Goal: Find specific page/section: Find specific page/section

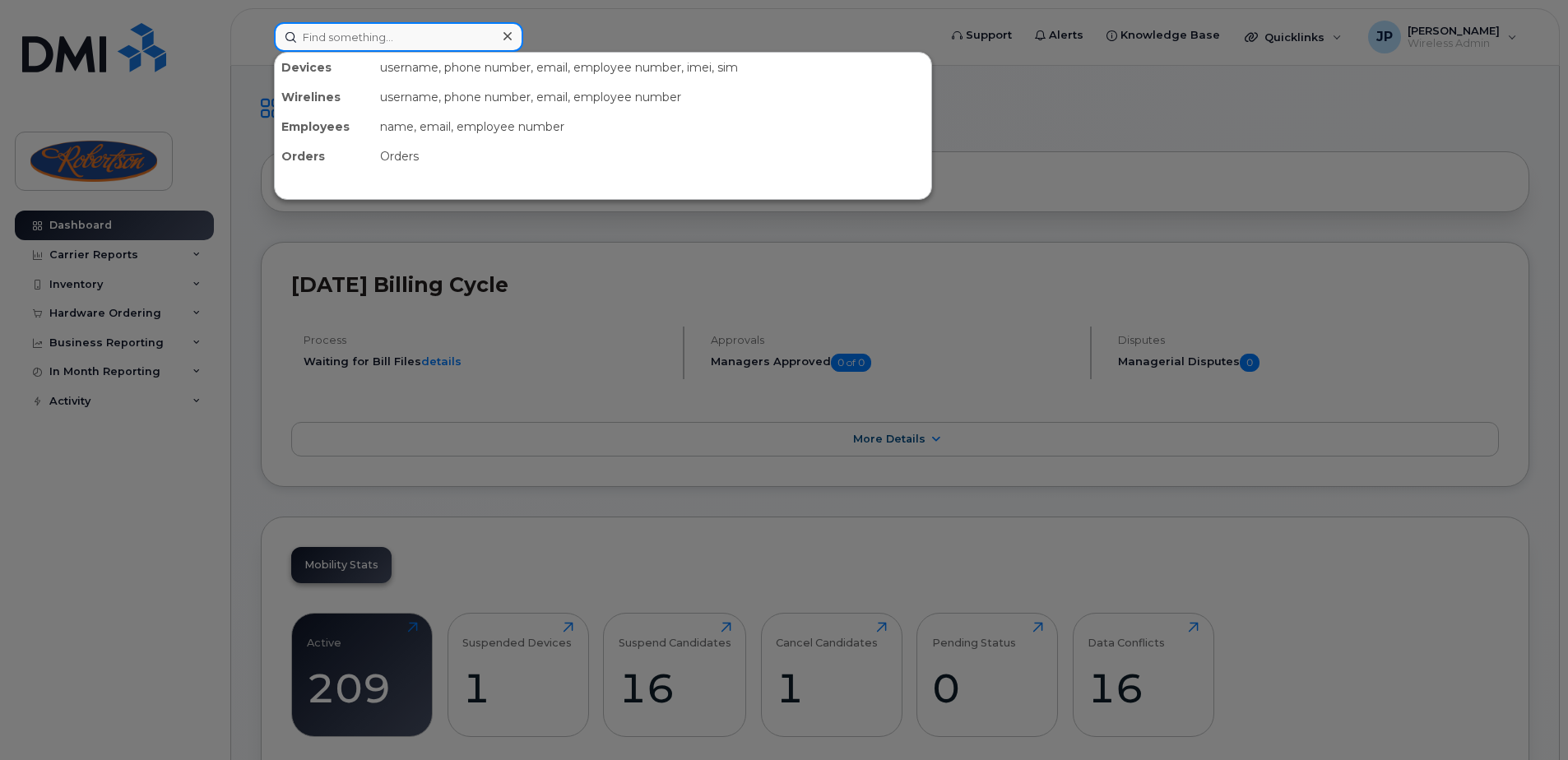
click at [457, 24] on input at bounding box center [398, 36] width 249 height 30
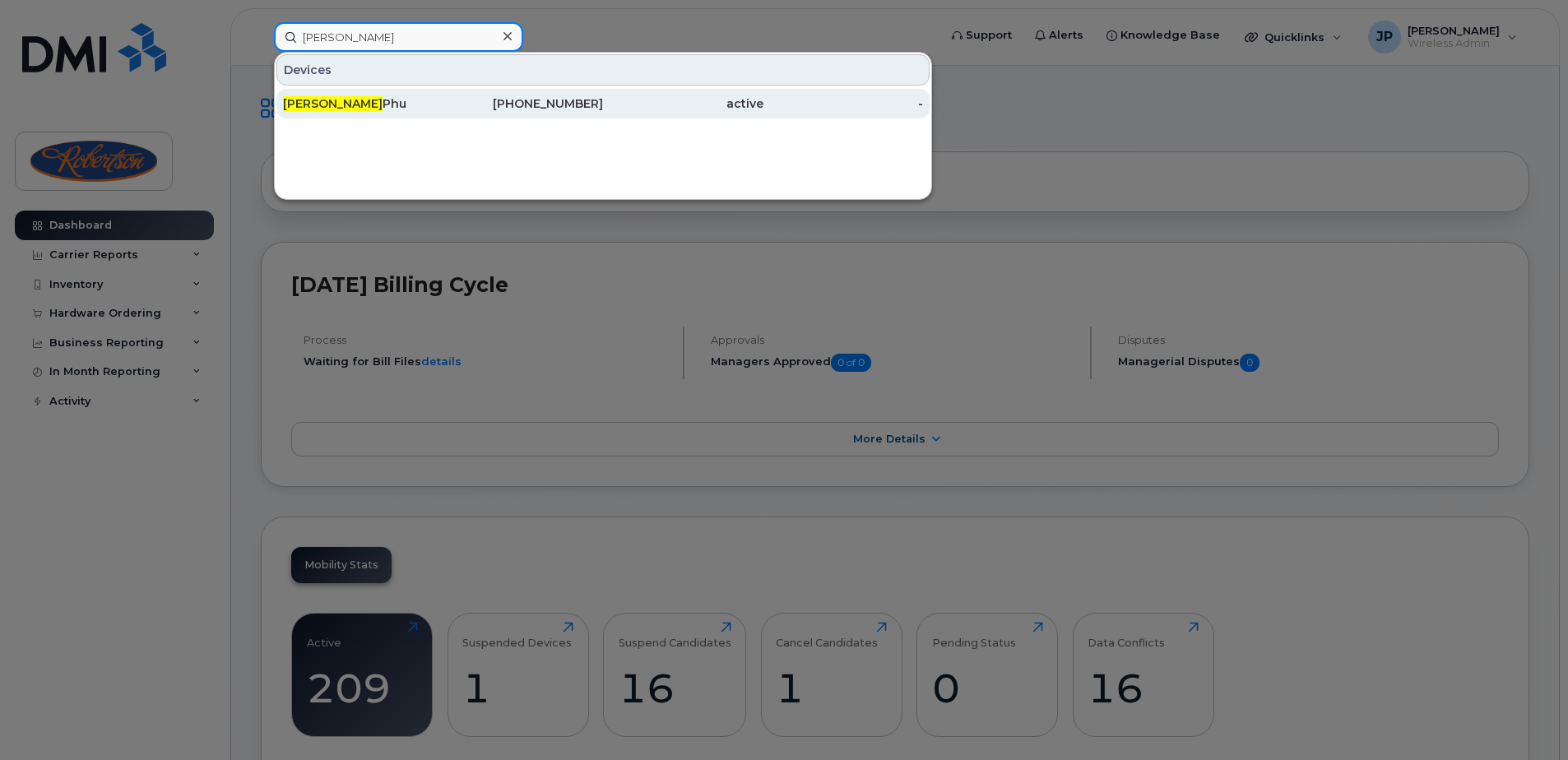
type input "jonathan"
click at [651, 113] on div "active" at bounding box center [683, 103] width 161 height 30
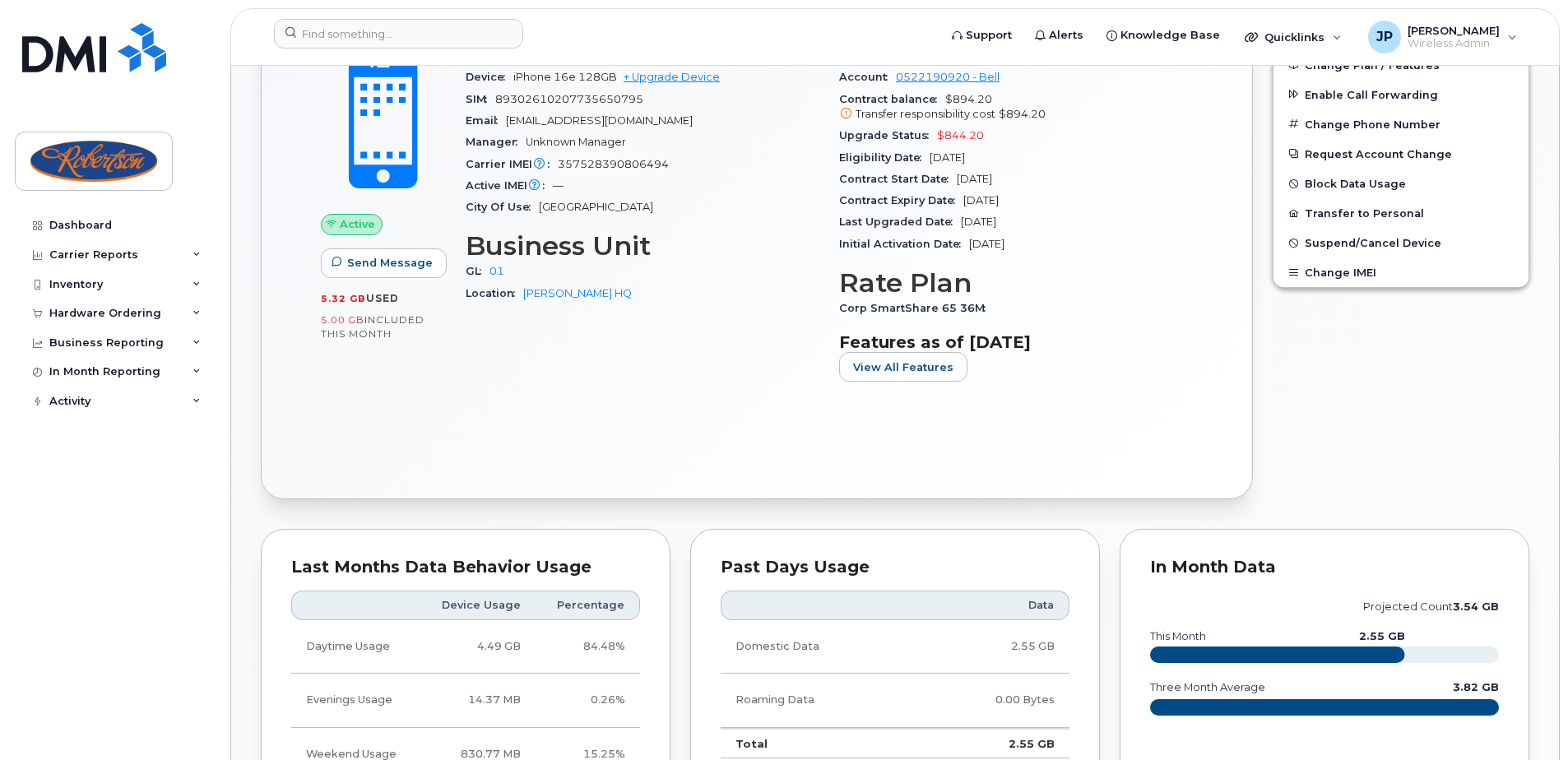
scroll to position [658, 0]
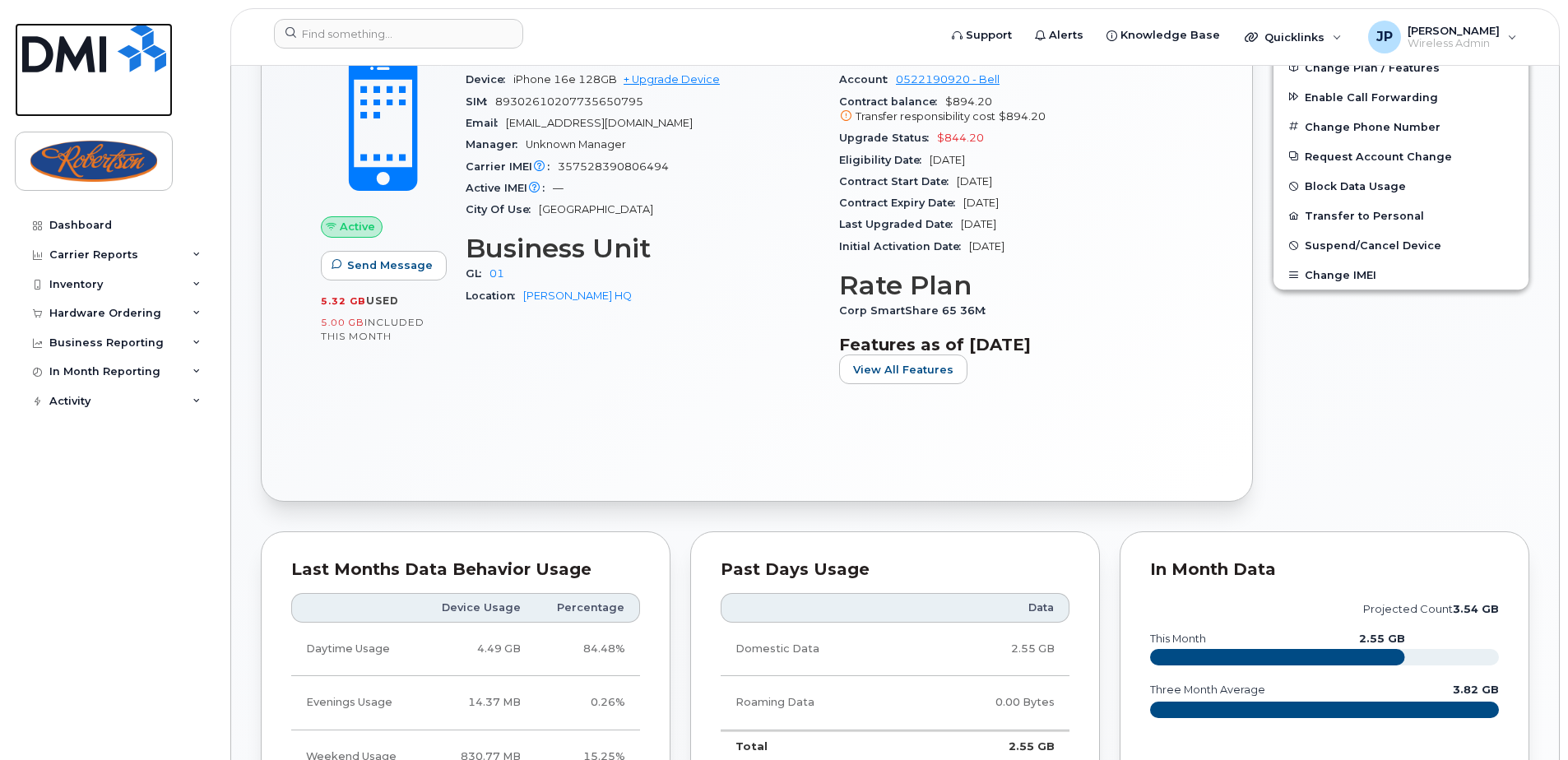
click at [90, 43] on img at bounding box center [93, 47] width 144 height 49
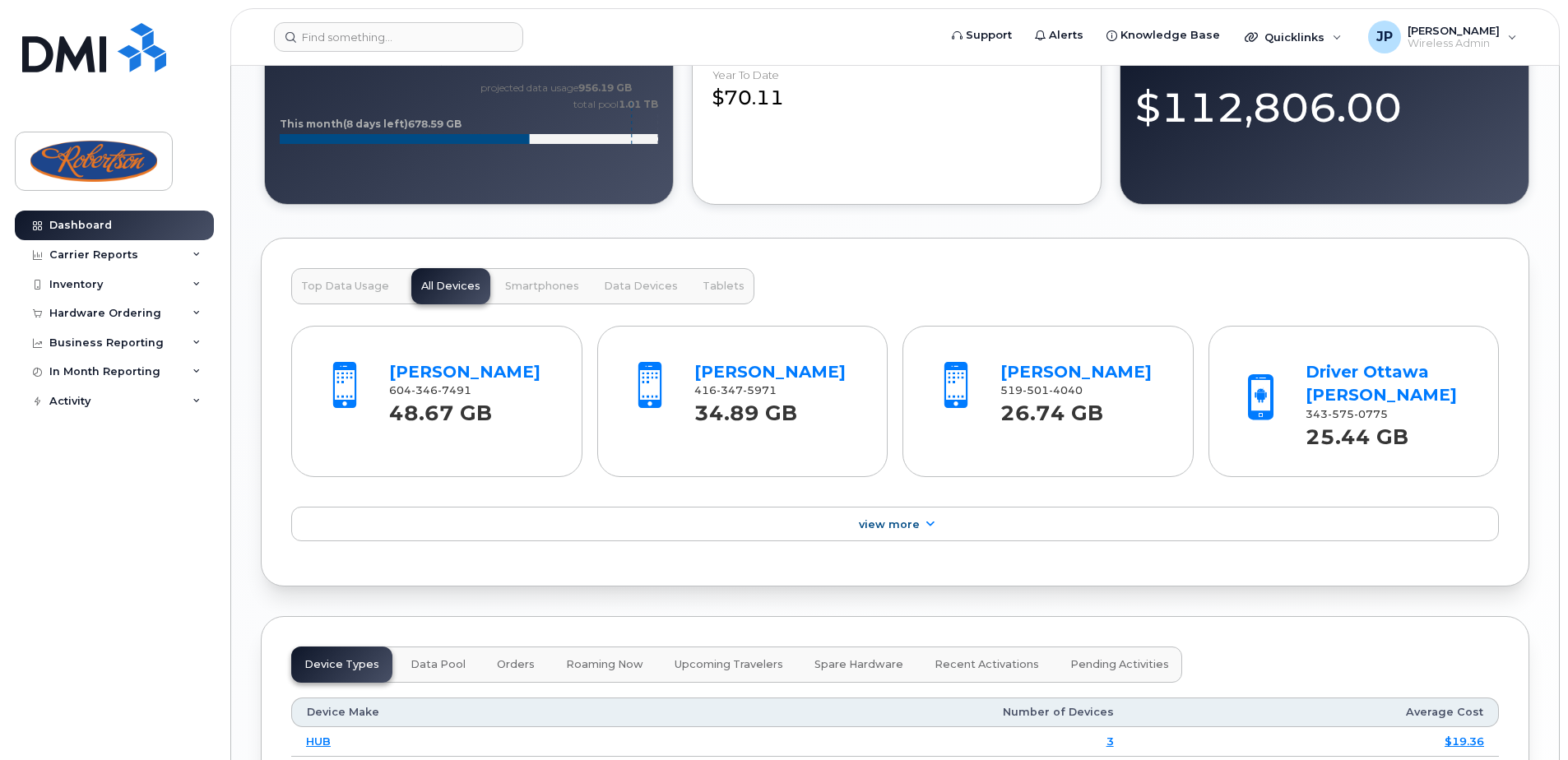
scroll to position [1564, 0]
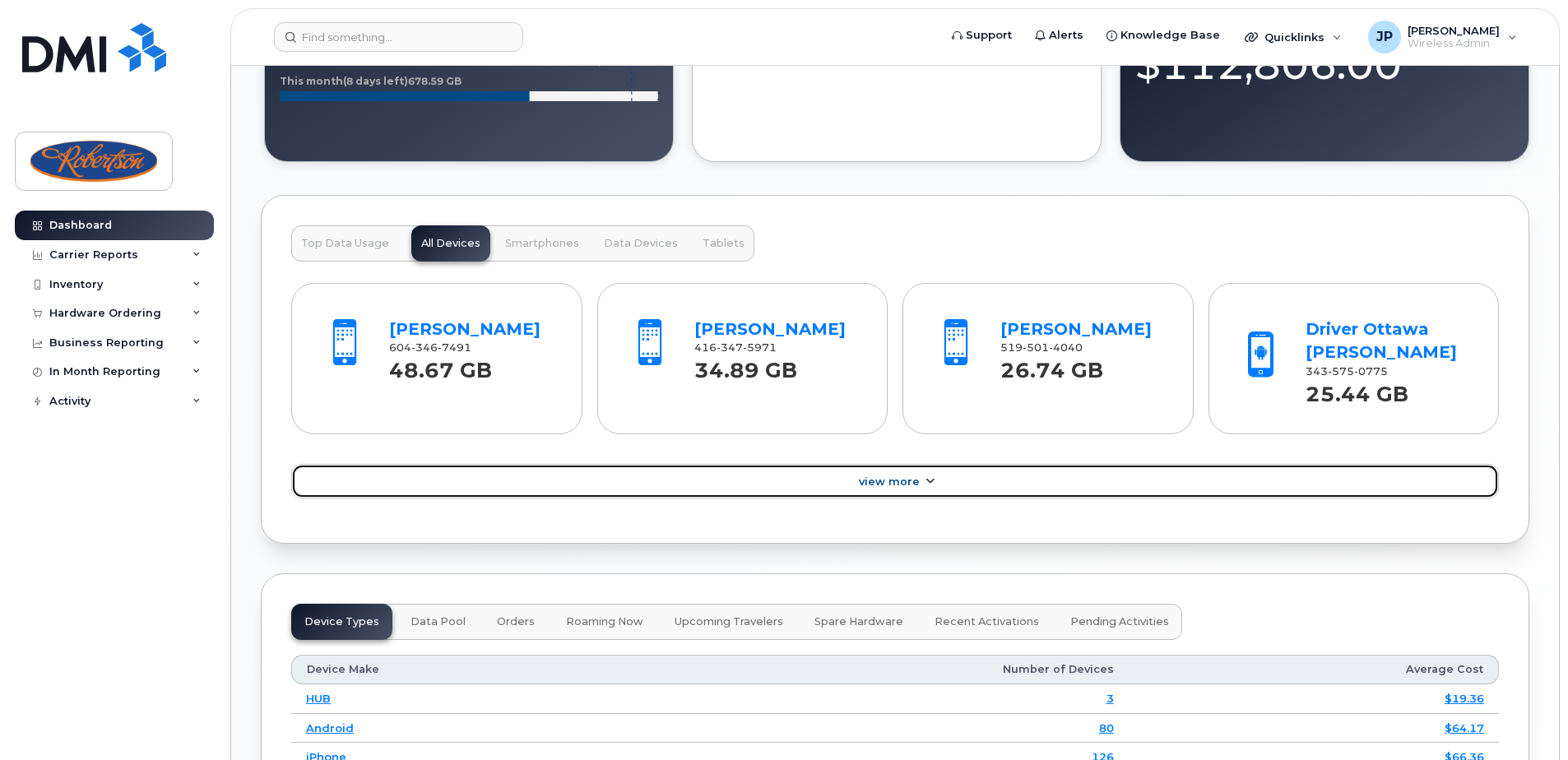
click at [848, 473] on link "View More" at bounding box center [895, 482] width 1208 height 34
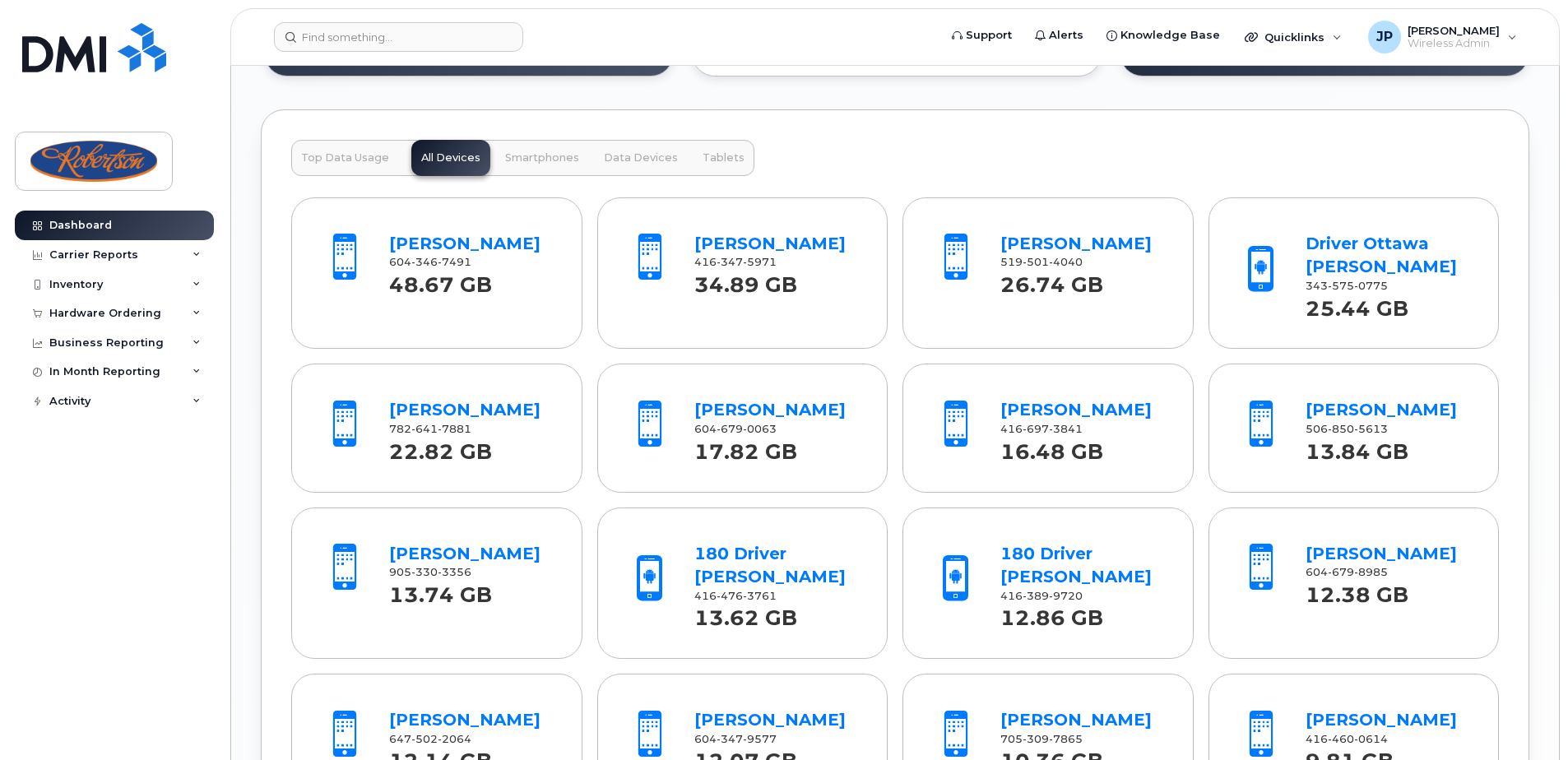
scroll to position [1810, 0]
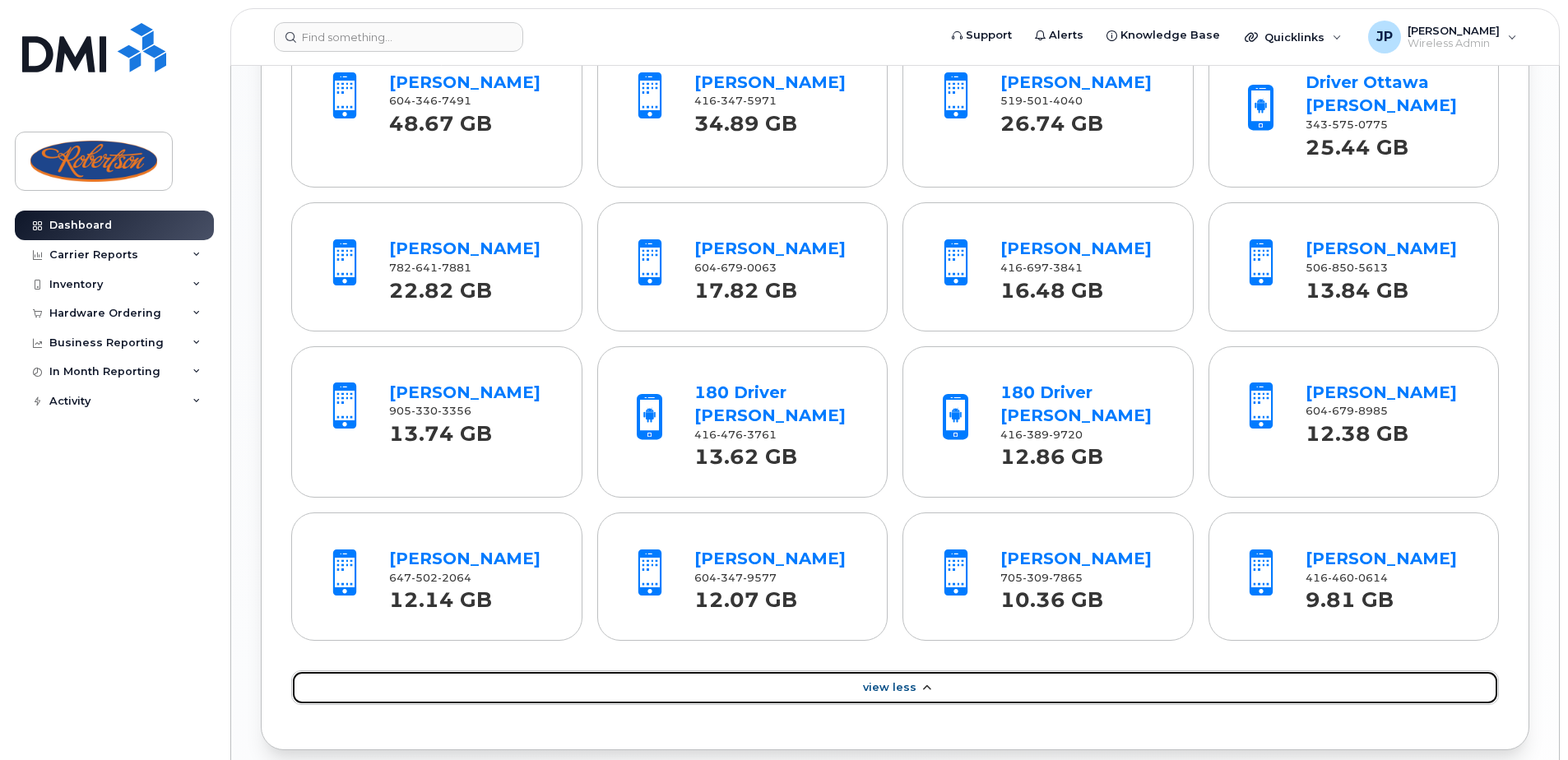
click at [876, 685] on span "View Less" at bounding box center [890, 687] width 54 height 13
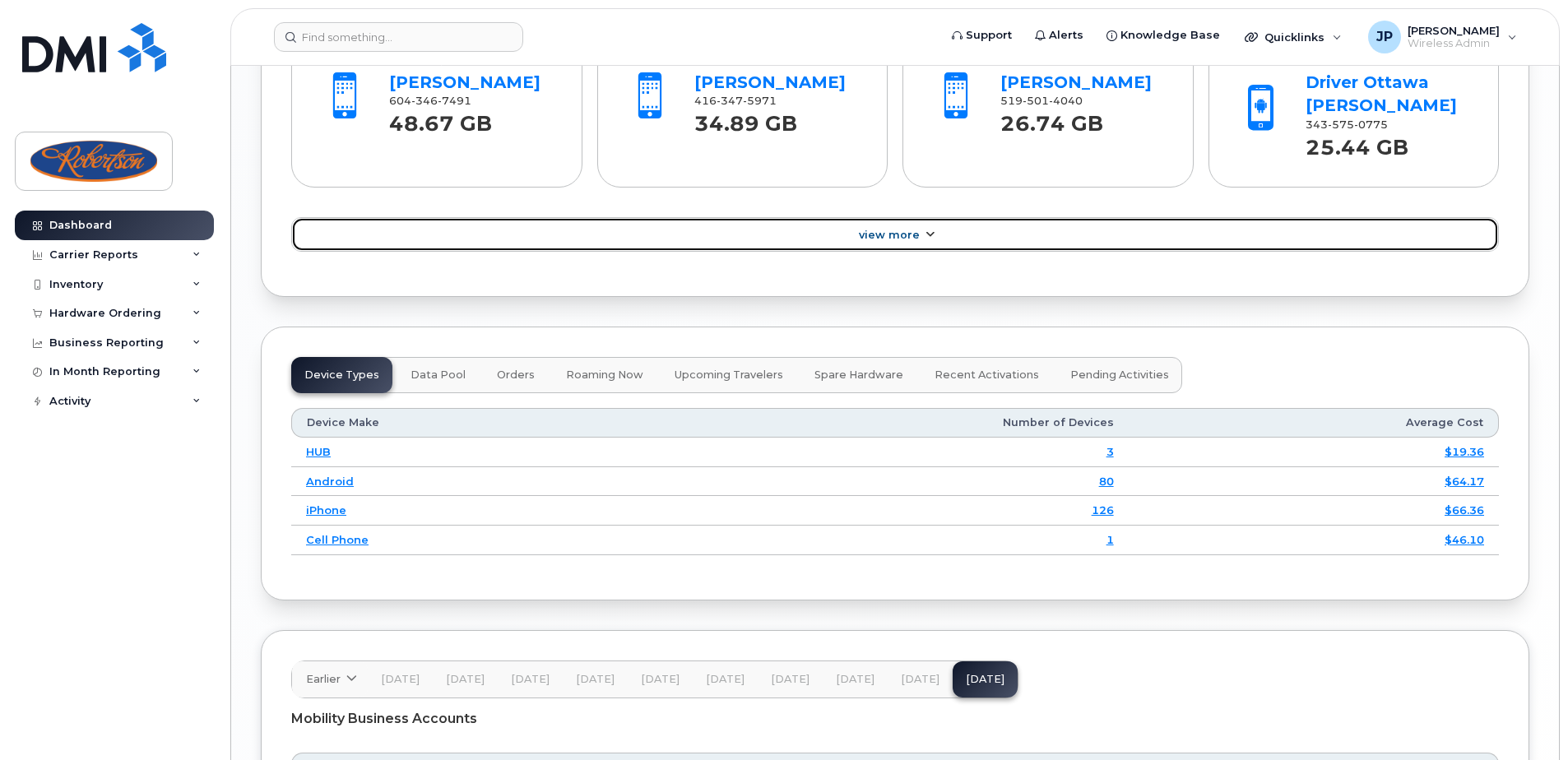
click at [898, 237] on span "View More" at bounding box center [889, 235] width 61 height 13
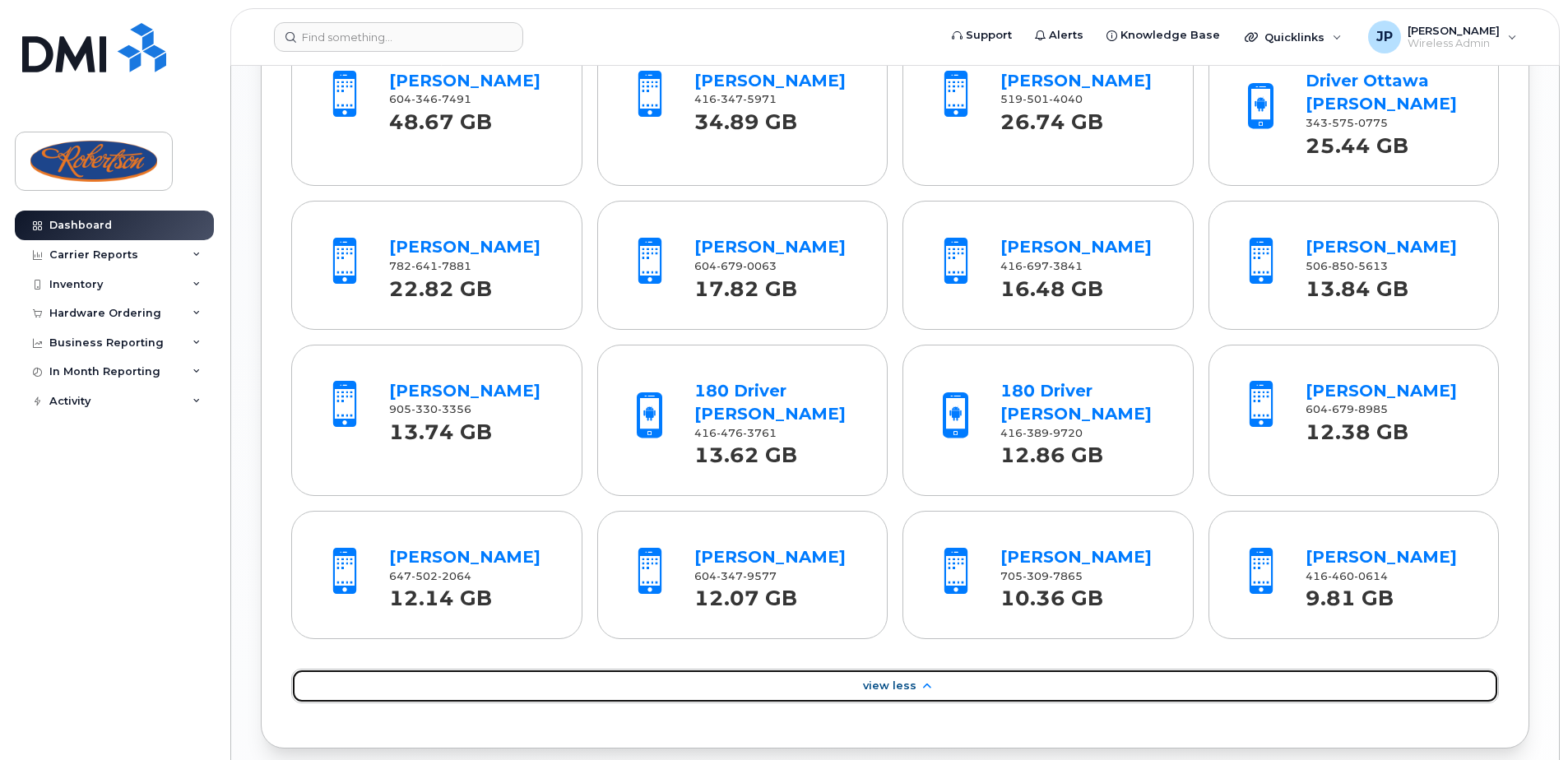
scroll to position [1728, 0]
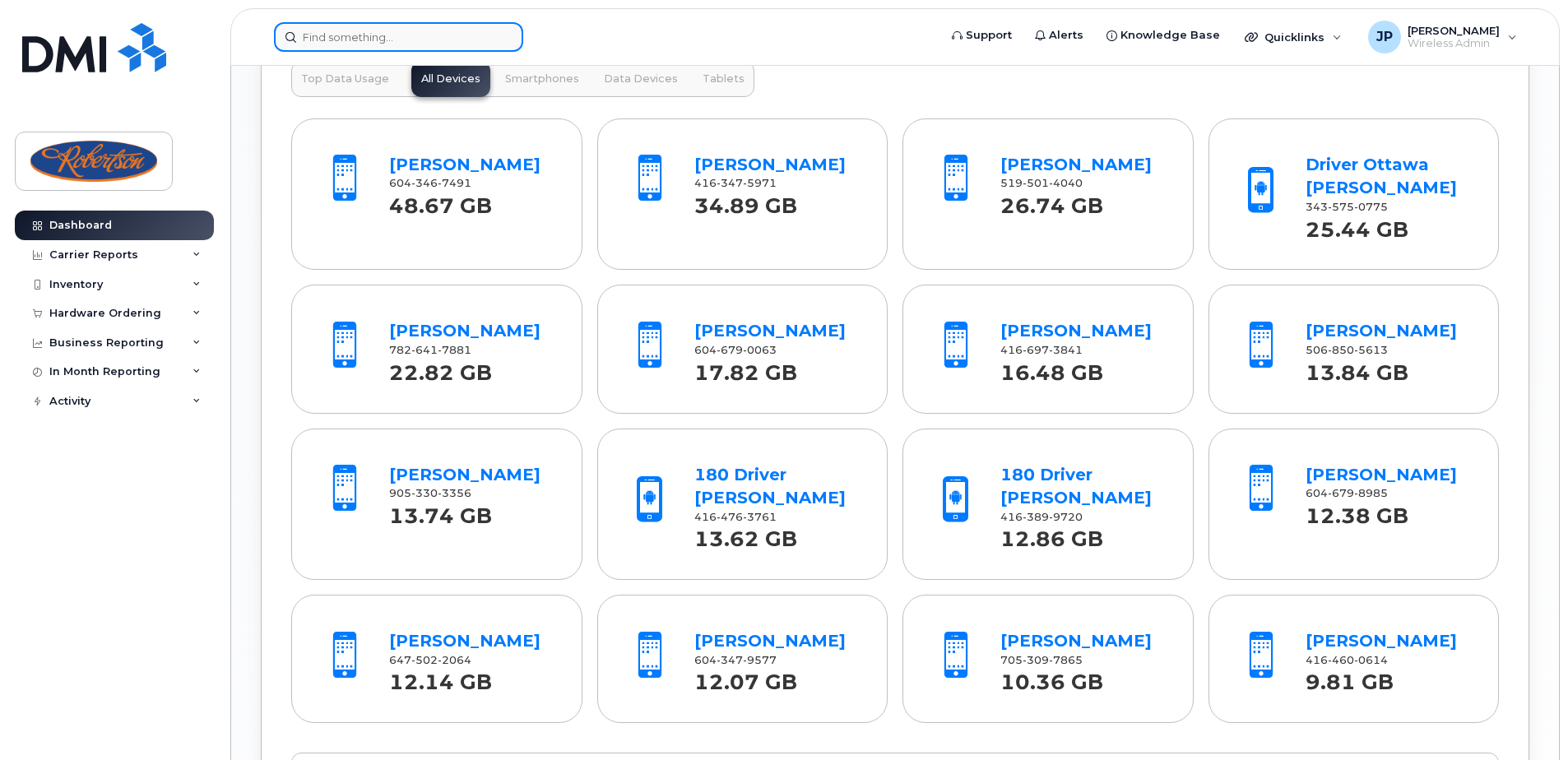
click at [433, 43] on input at bounding box center [398, 36] width 249 height 30
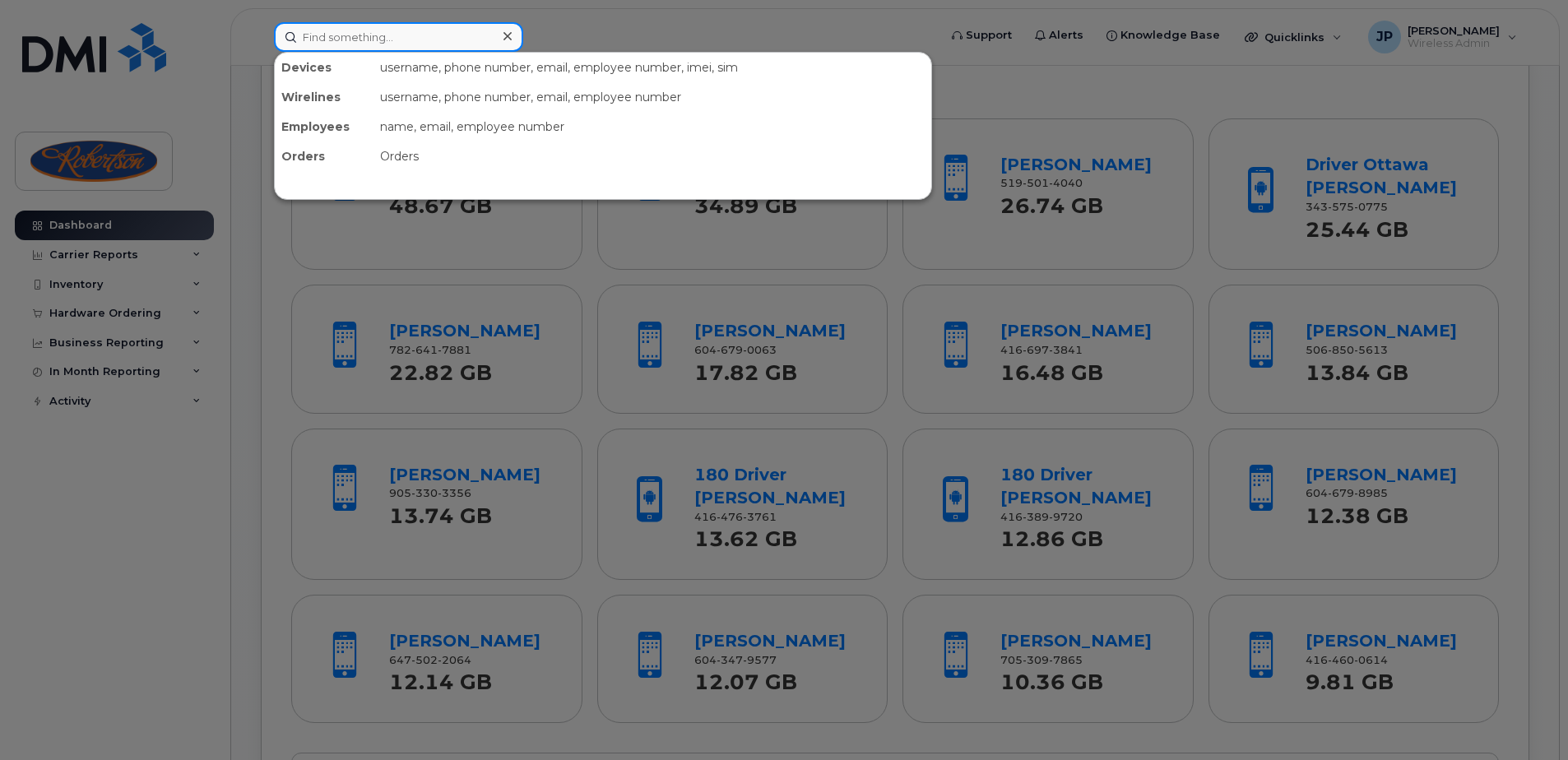
type input "w"
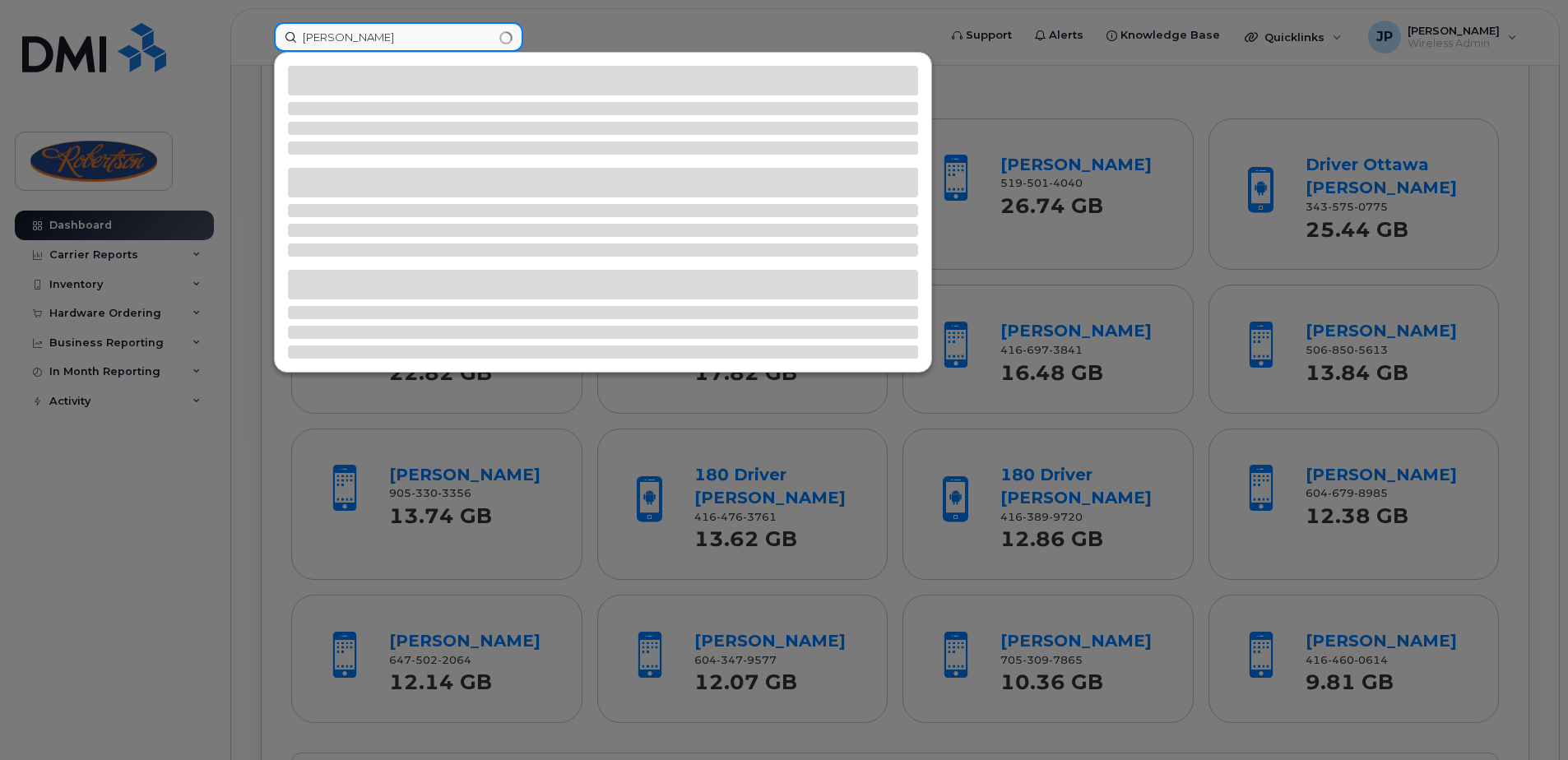
type input "[PERSON_NAME]"
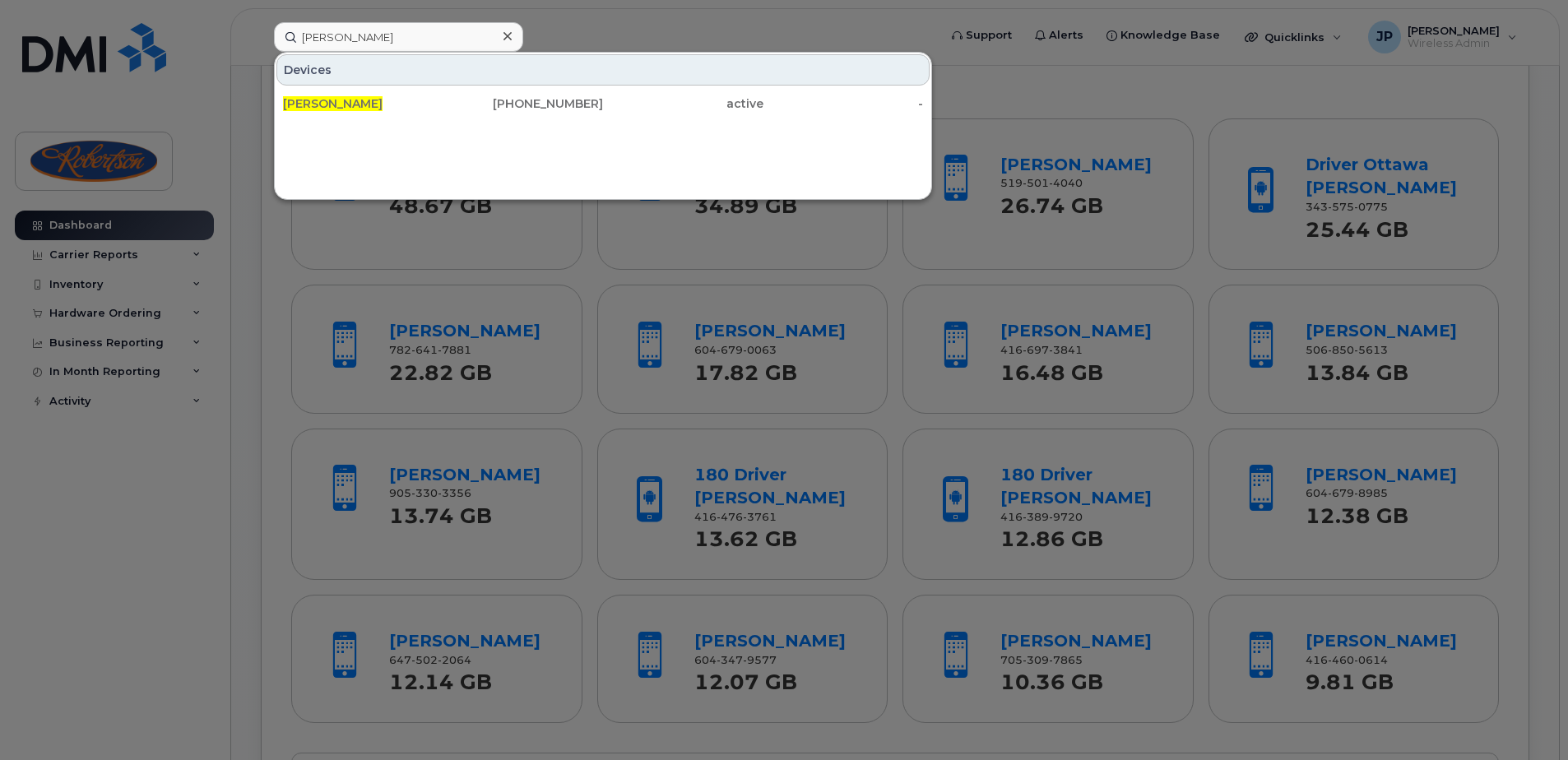
drag, startPoint x: 499, startPoint y: 94, endPoint x: 734, endPoint y: 480, distance: 451.9
click at [499, 94] on div "[PHONE_NUMBER]" at bounding box center [523, 103] width 161 height 30
